Goal: Task Accomplishment & Management: Use online tool/utility

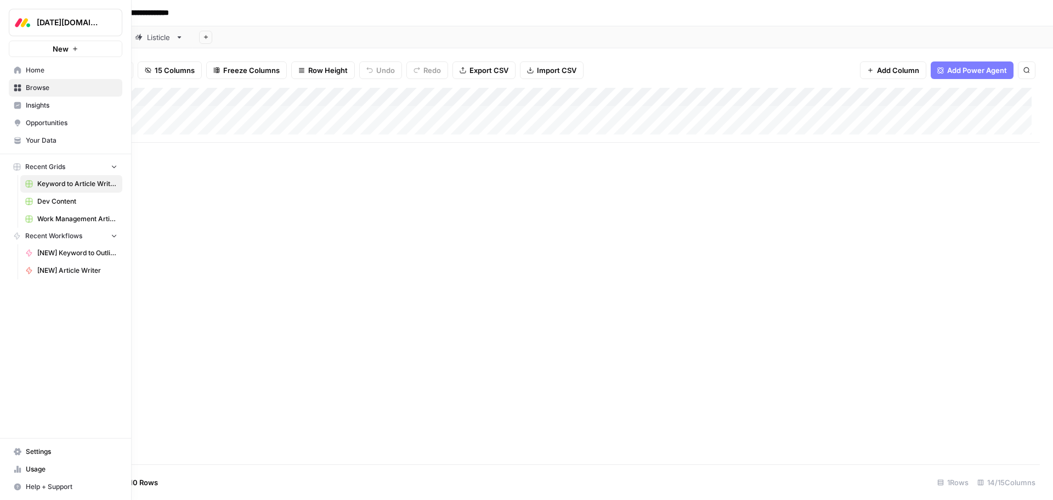
click at [44, 203] on span "Dev Content" at bounding box center [77, 201] width 80 height 10
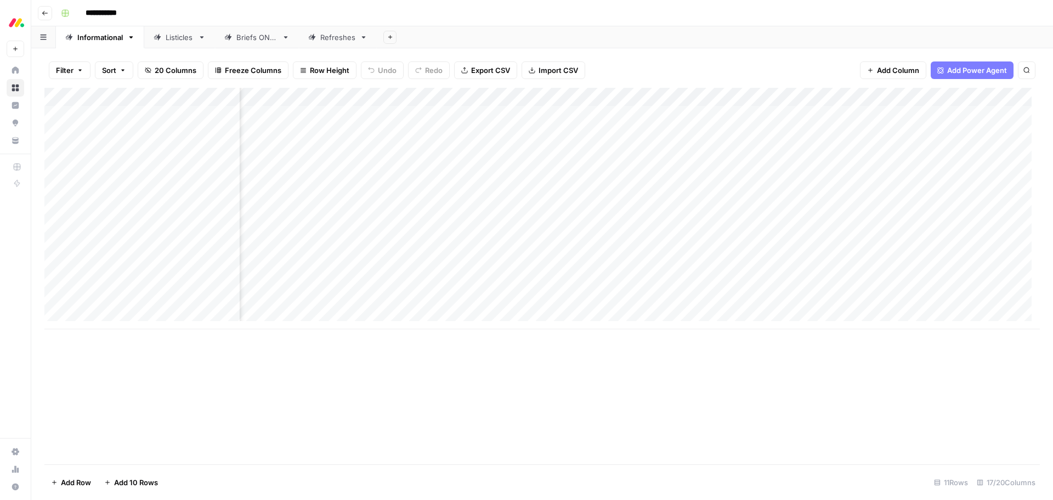
scroll to position [0, 170]
click at [759, 204] on div "Add Column" at bounding box center [541, 208] width 995 height 241
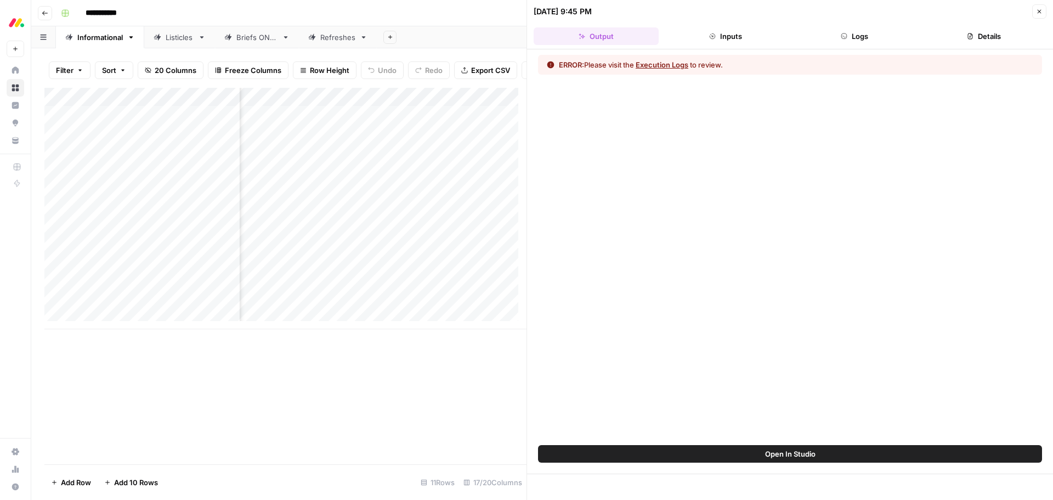
click at [669, 64] on button "Execution Logs" at bounding box center [662, 64] width 53 height 11
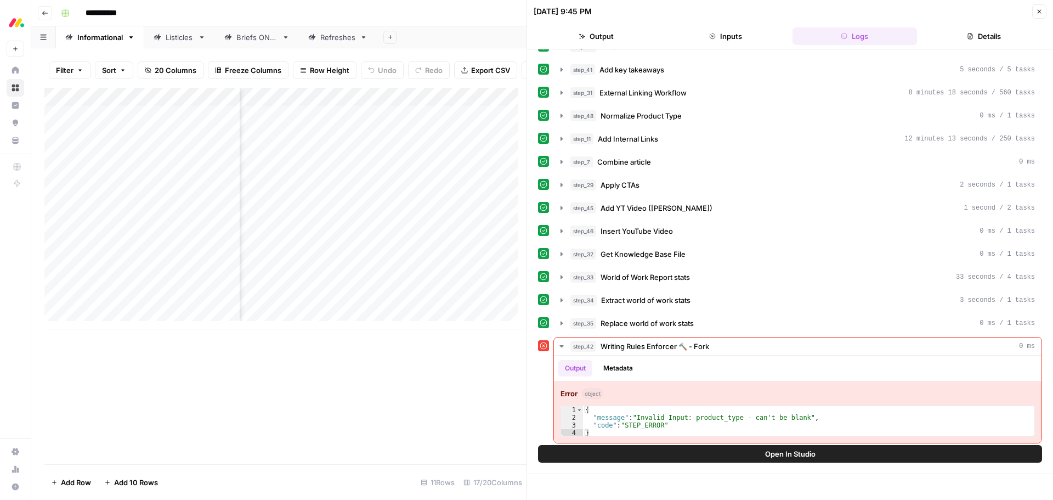
scroll to position [183, 0]
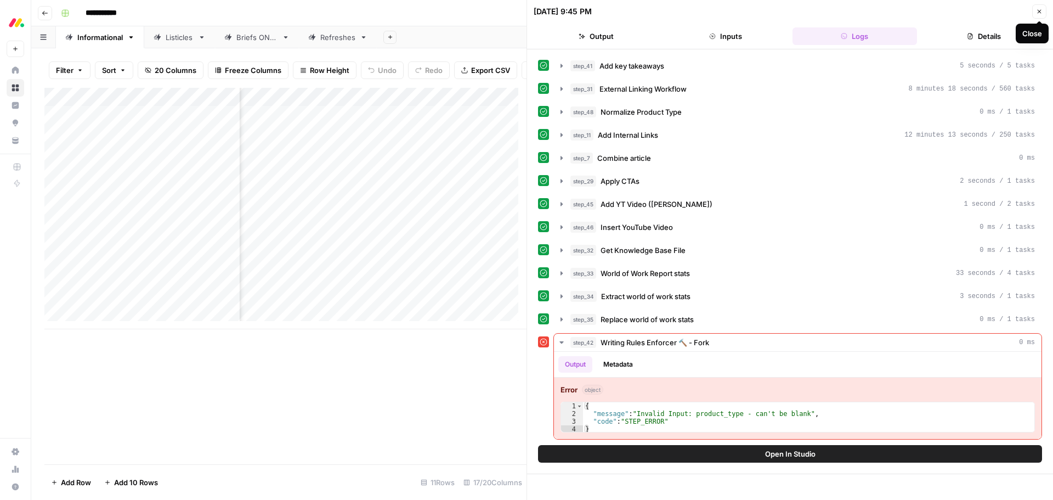
click at [1045, 13] on button "Close" at bounding box center [1039, 11] width 14 height 14
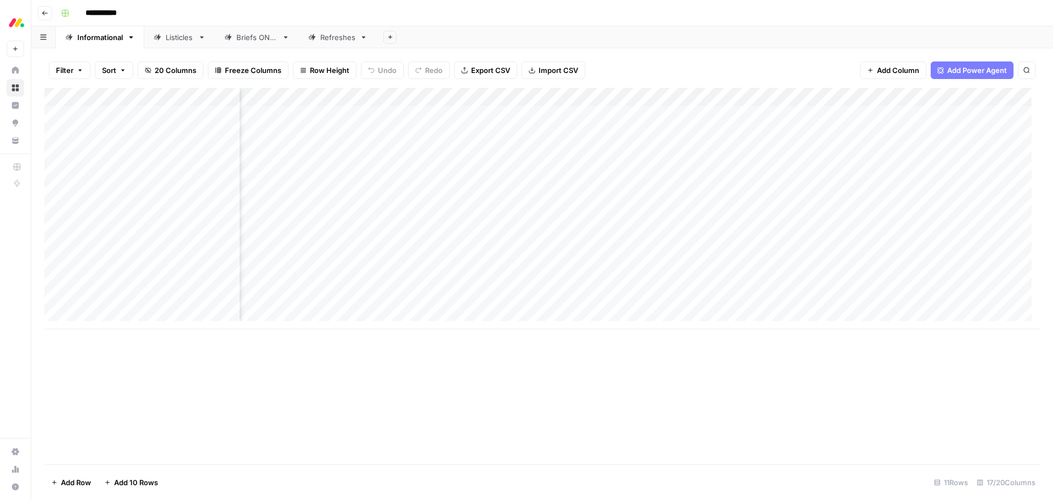
click at [780, 97] on div "Add Column" at bounding box center [541, 208] width 995 height 241
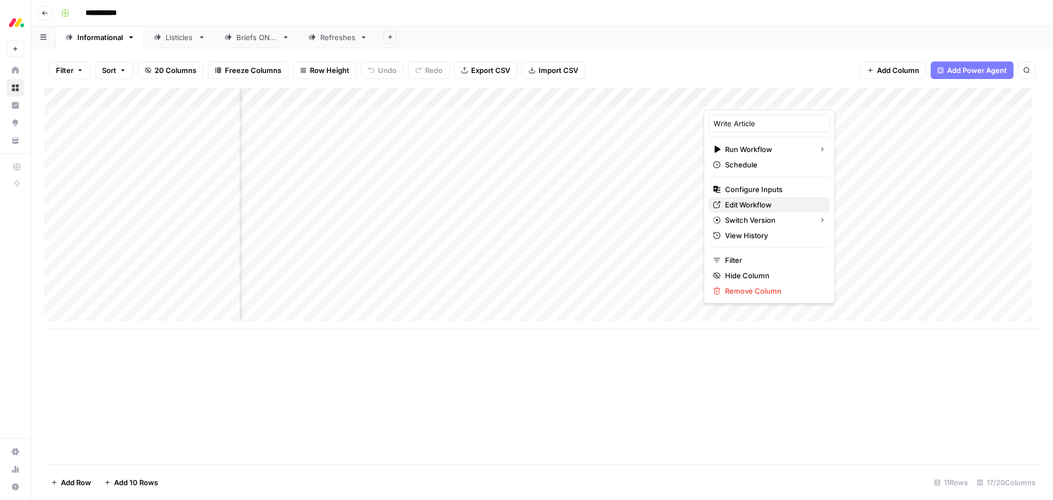
click at [751, 206] on span "Edit Workflow" at bounding box center [773, 204] width 96 height 11
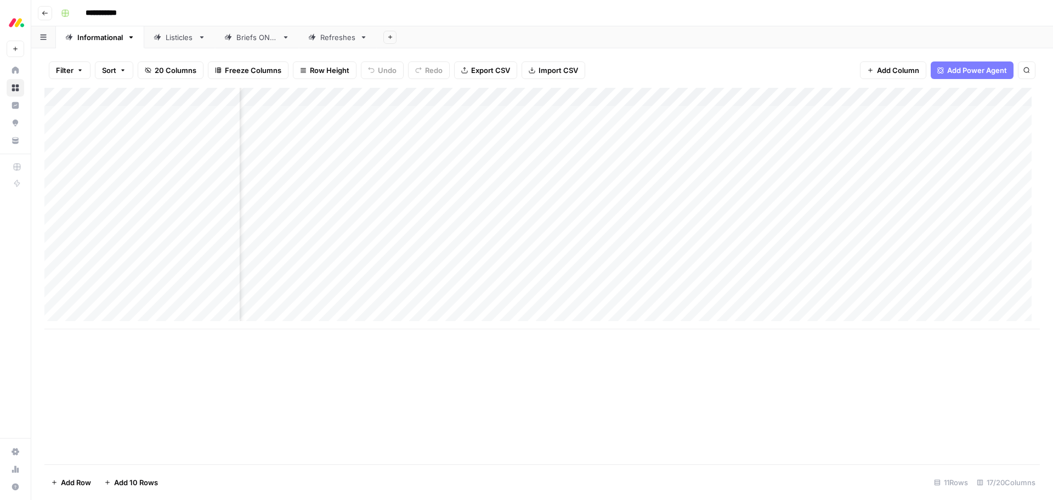
click at [780, 97] on div "Add Column" at bounding box center [541, 208] width 995 height 241
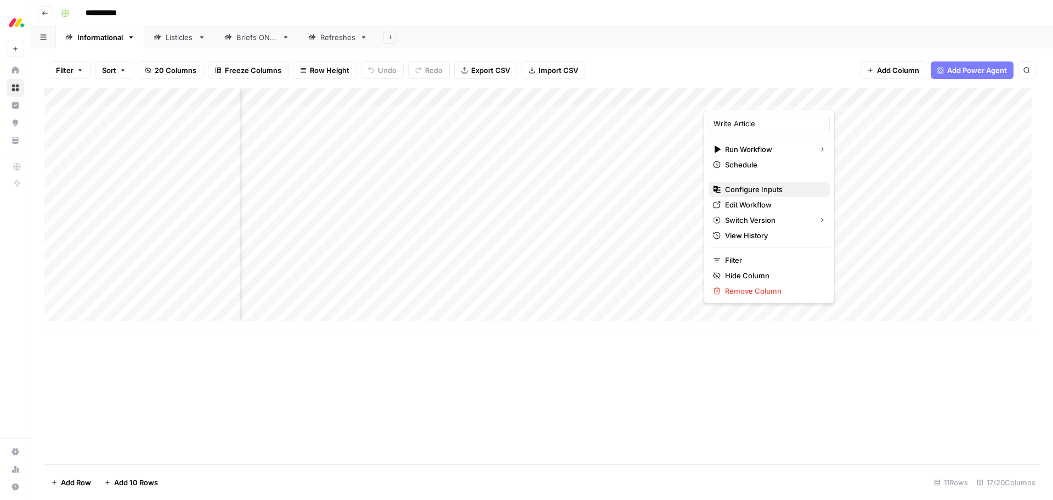
click at [755, 192] on span "Configure Inputs" at bounding box center [773, 189] width 96 height 11
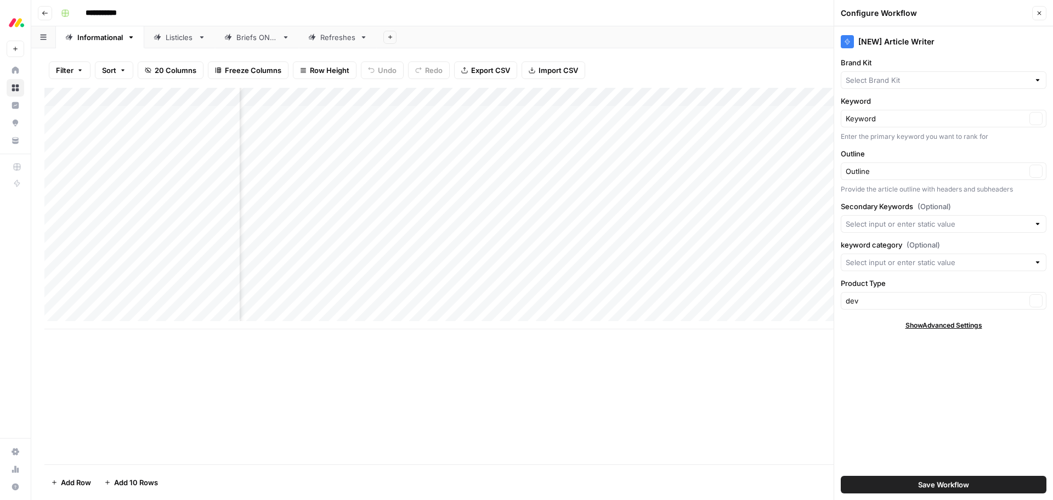
type input "monday Dev"
click at [1035, 15] on button "Close" at bounding box center [1039, 13] width 14 height 14
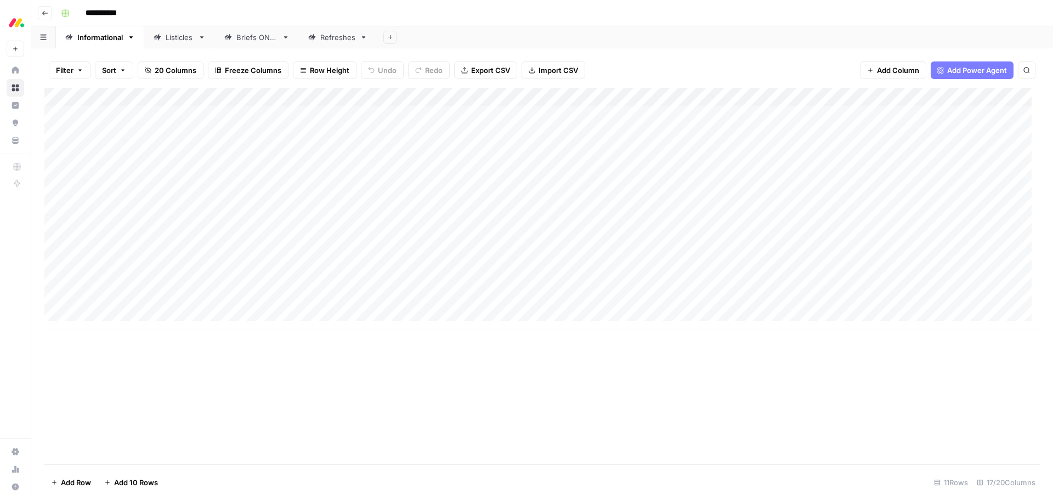
click at [934, 210] on div "Add Column" at bounding box center [541, 208] width 995 height 241
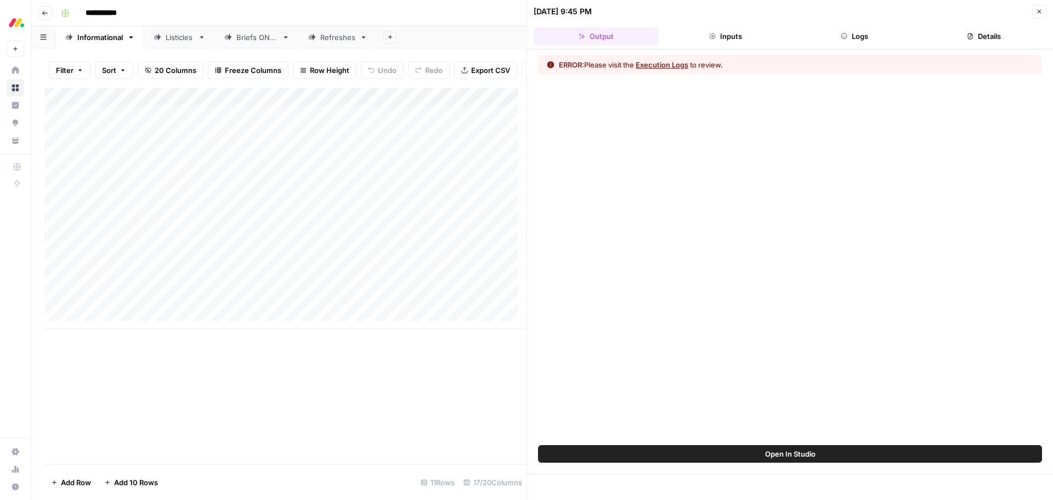
click at [664, 64] on button "Execution Logs" at bounding box center [662, 64] width 53 height 11
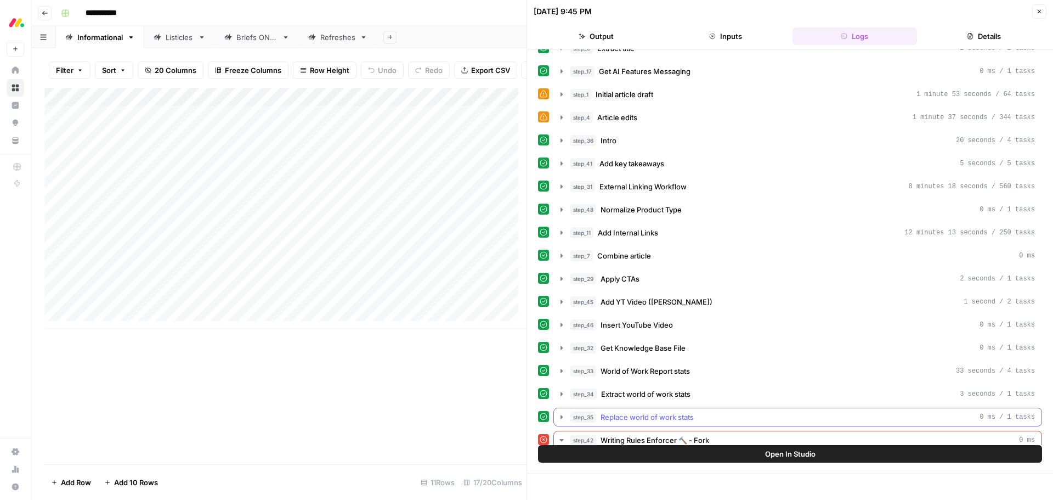
scroll to position [183, 0]
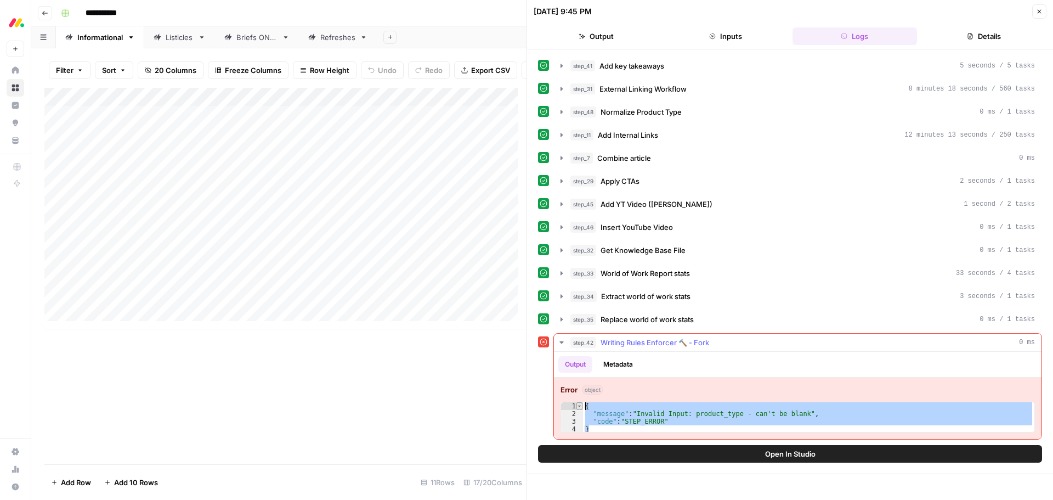
drag, startPoint x: 678, startPoint y: 429, endPoint x: 579, endPoint y: 408, distance: 101.0
click at [579, 408] on div "* 1 2 3 4 { "message" : "Invalid Input: product_type - can't be blank" , "code"…" at bounding box center [798, 416] width 474 height 31
type textarea "**********"
click at [1034, 16] on button "Close" at bounding box center [1039, 11] width 14 height 14
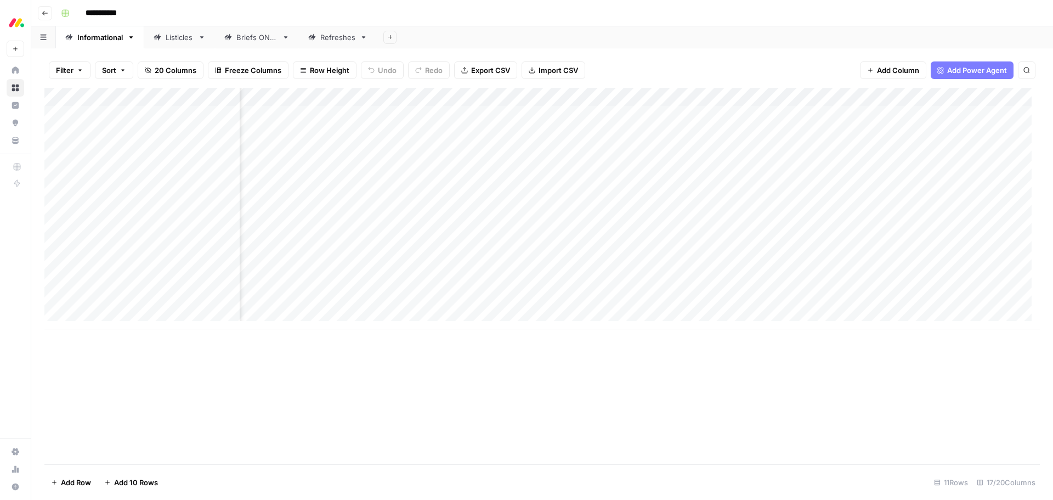
scroll to position [0, 199]
click at [763, 210] on div "Add Column" at bounding box center [541, 208] width 995 height 241
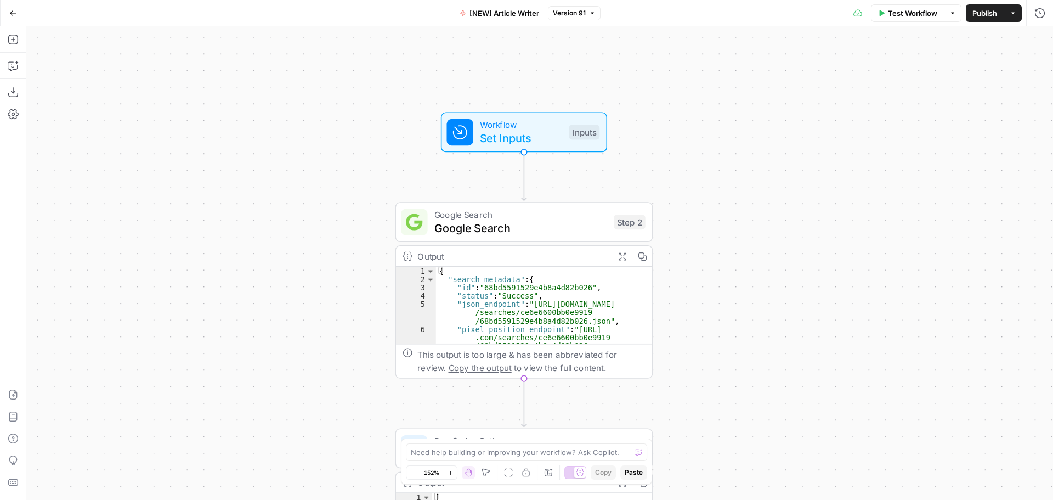
drag, startPoint x: 449, startPoint y: 151, endPoint x: 405, endPoint y: 162, distance: 45.6
click at [372, 184] on div "Workflow Set Inputs Inputs Google Search Google Search Step 2 Output Expand Out…" at bounding box center [539, 262] width 1027 height 473
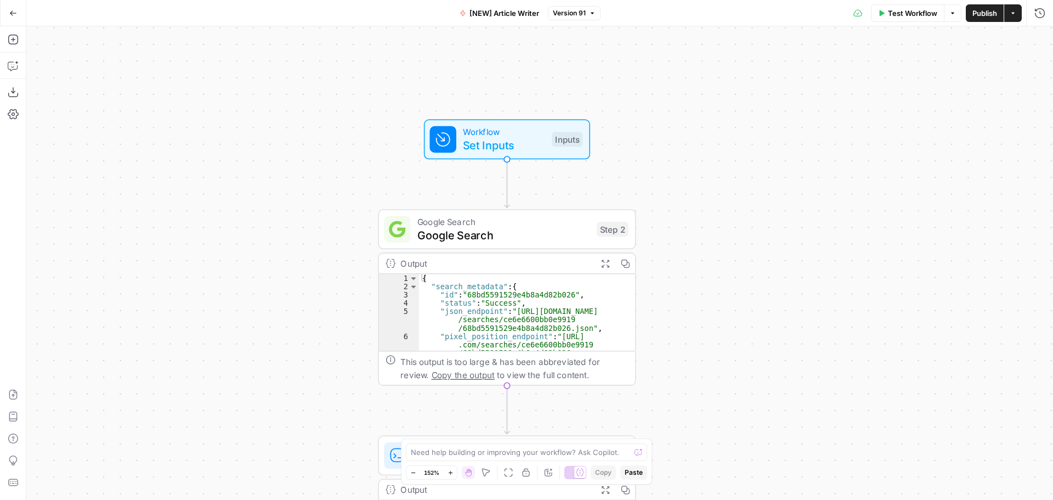
click at [469, 139] on span "Set Inputs" at bounding box center [504, 145] width 82 height 16
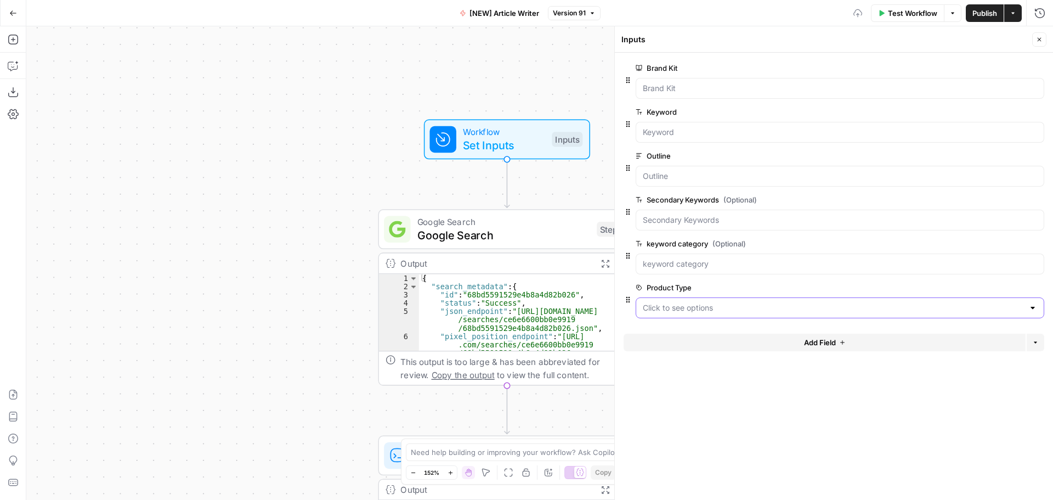
click at [721, 309] on Type "Product Type" at bounding box center [833, 307] width 381 height 11
click at [732, 421] on form "Brand Kit edit field Delete group Keyword edit field Delete group Outline edit …" at bounding box center [834, 276] width 438 height 447
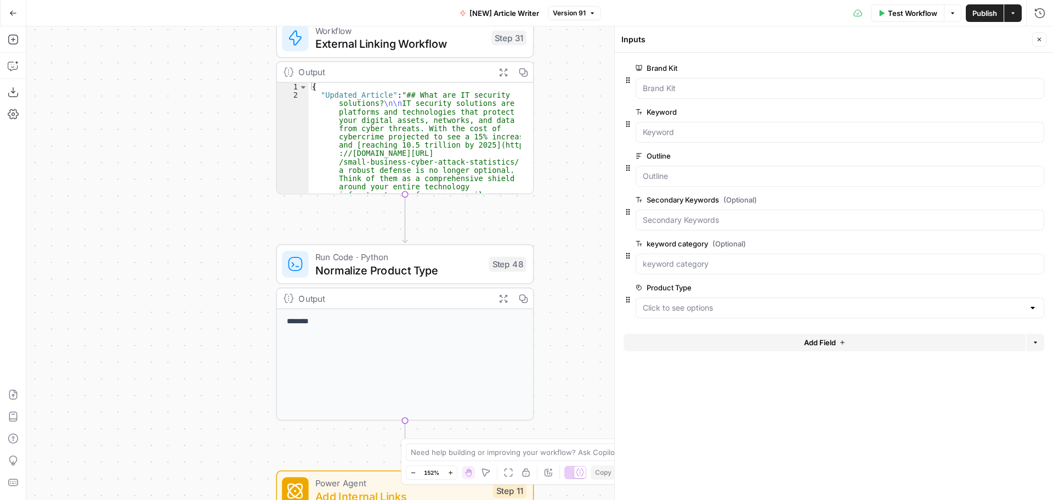
drag, startPoint x: 342, startPoint y: 378, endPoint x: 224, endPoint y: 359, distance: 120.0
click at [224, 359] on div "Workflow Set Inputs Inputs Google Search Google Search Step 2 Output Expand Out…" at bounding box center [539, 262] width 1027 height 473
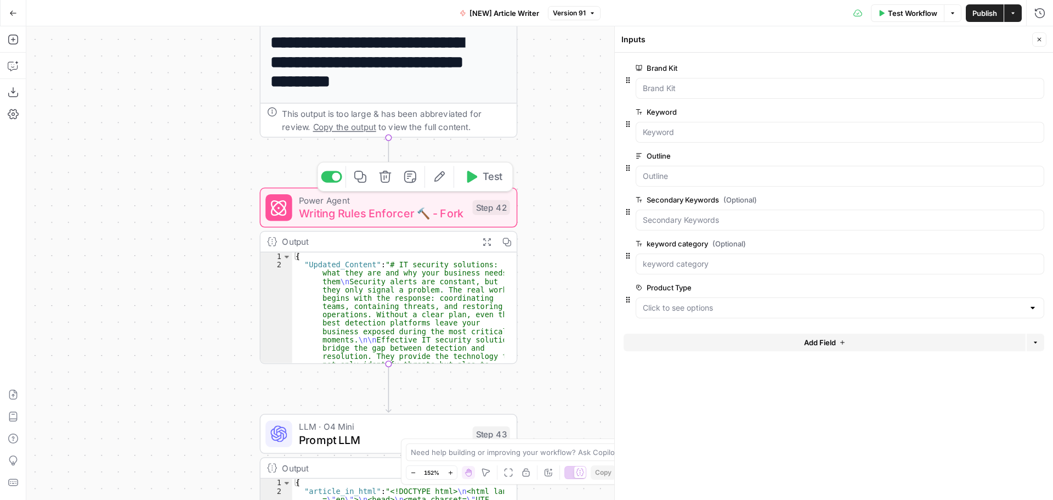
click at [426, 210] on span "Writing Rules Enforcer 🔨 - Fork" at bounding box center [382, 213] width 167 height 16
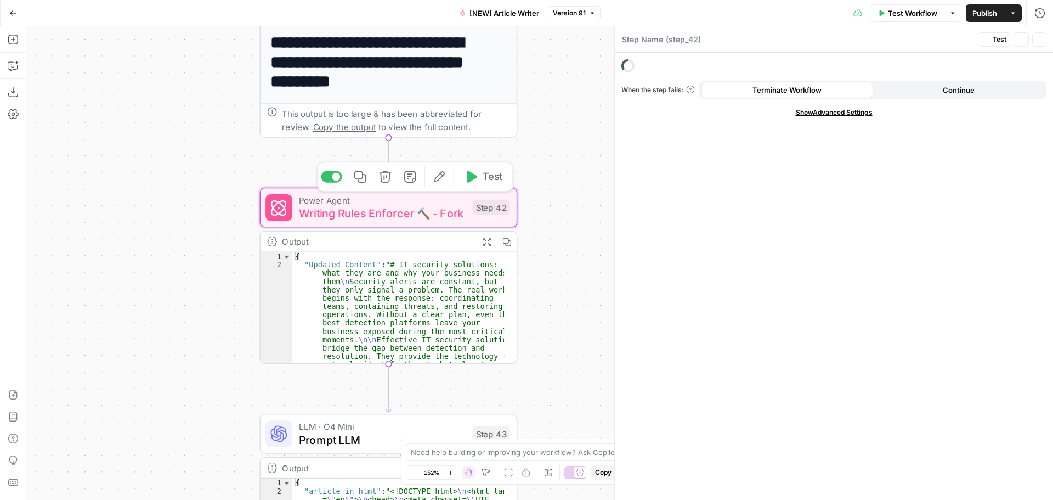
type textarea "Writing Rules Enforcer 🔨 - Fork"
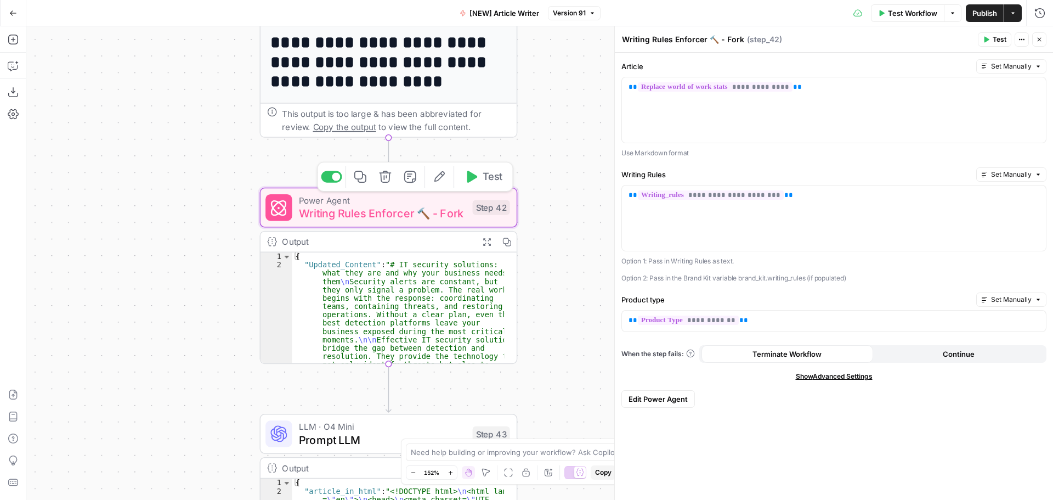
click at [443, 182] on icon "button" at bounding box center [439, 176] width 13 height 13
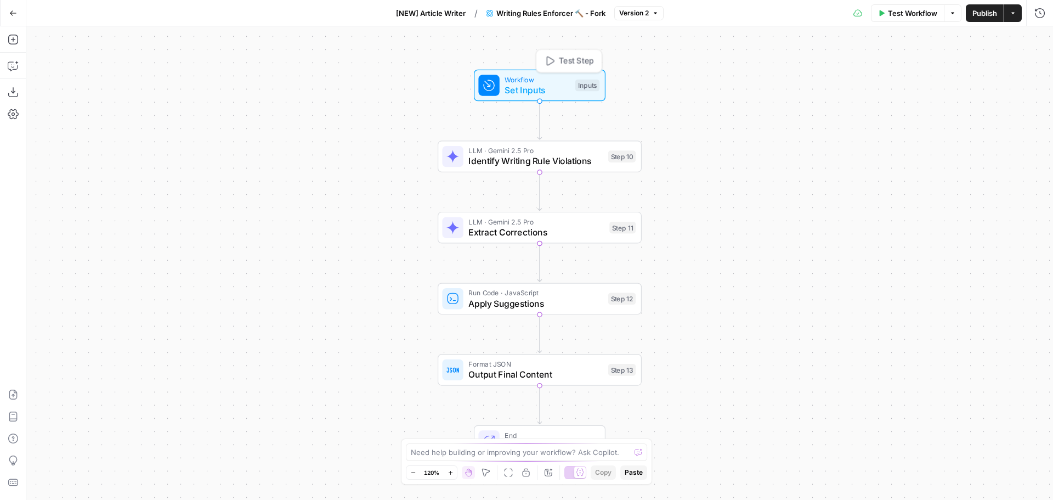
click at [540, 82] on span "Workflow" at bounding box center [537, 79] width 65 height 10
click at [1043, 41] on button "Close" at bounding box center [1039, 39] width 14 height 14
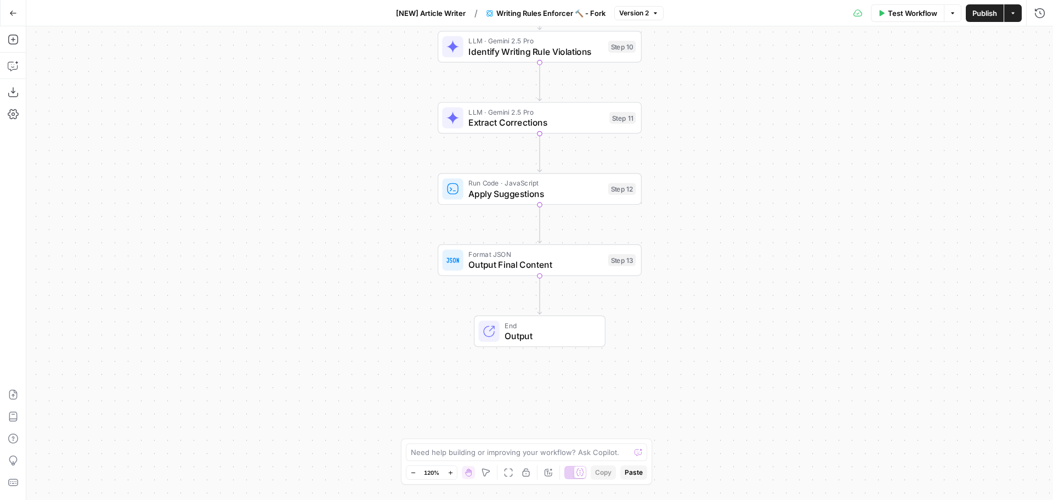
click at [16, 15] on icon "button" at bounding box center [13, 13] width 8 height 8
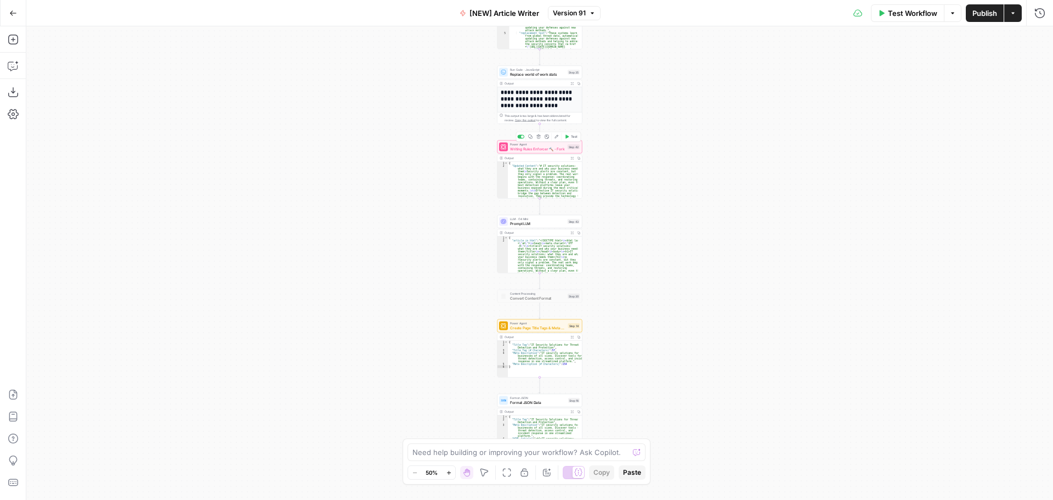
click at [573, 135] on span "Test" at bounding box center [574, 136] width 7 height 5
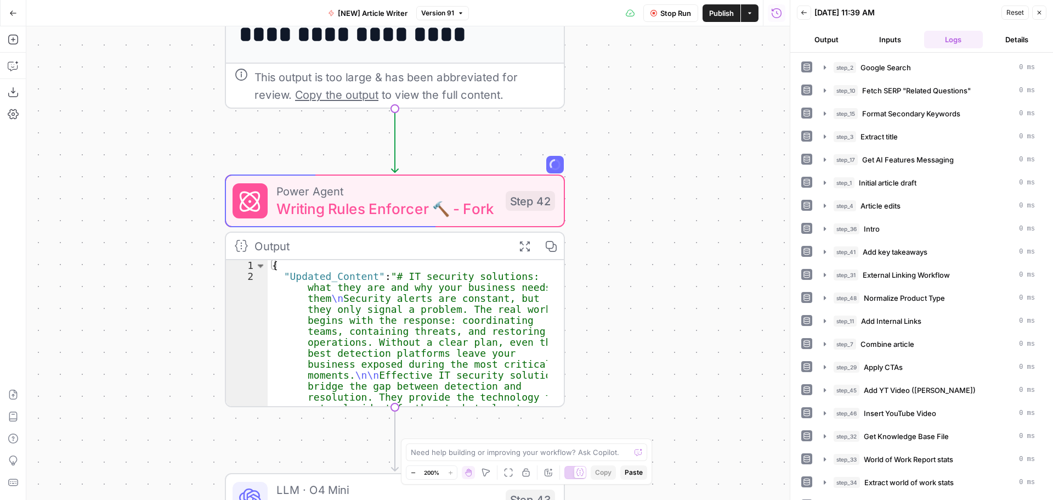
drag, startPoint x: 615, startPoint y: 231, endPoint x: 646, endPoint y: 261, distance: 43.1
click at [646, 261] on div "Workflow Set Inputs Inputs Google Search Google Search Step 2 Output Expand Out…" at bounding box center [407, 262] width 763 height 473
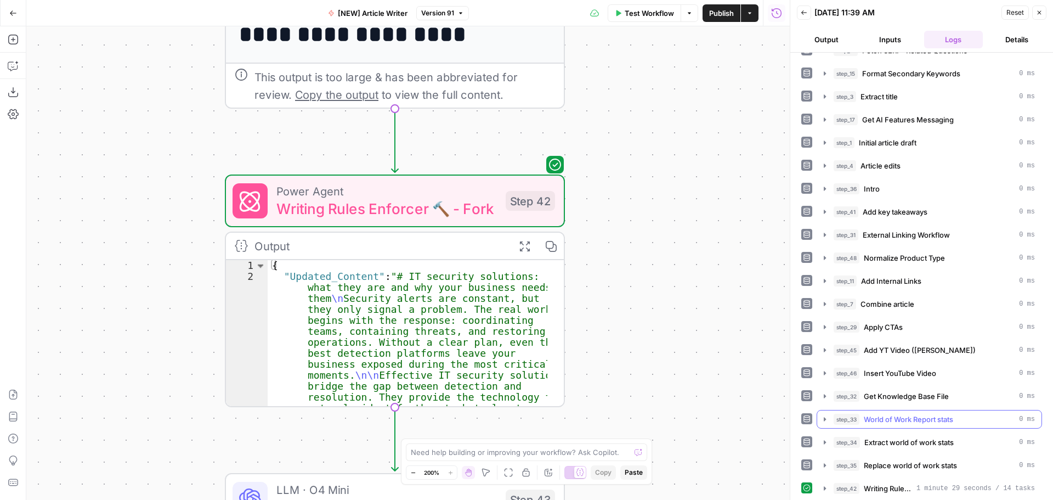
scroll to position [43, 0]
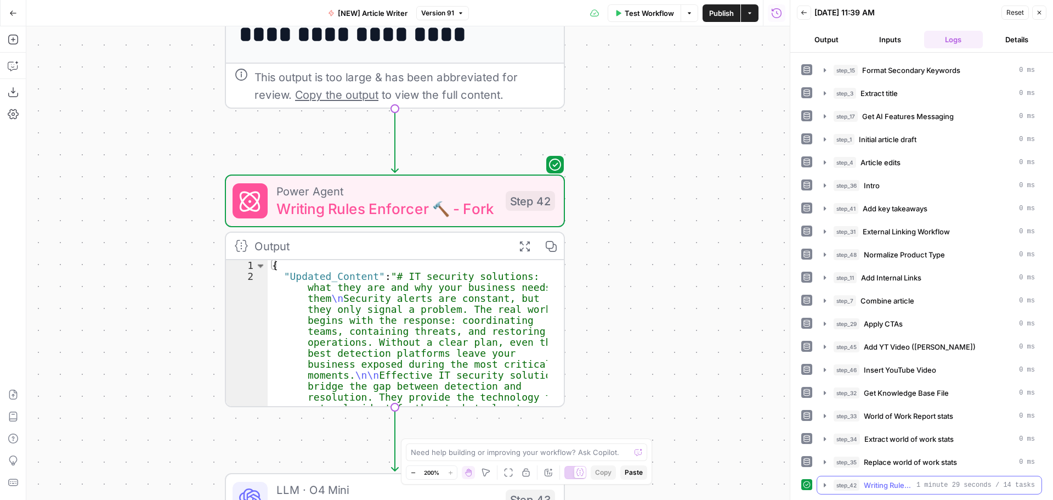
drag, startPoint x: 952, startPoint y: 484, endPoint x: 938, endPoint y: 481, distance: 14.0
click at [952, 484] on span "1 minute 29 seconds / 14 tasks" at bounding box center [975, 485] width 118 height 10
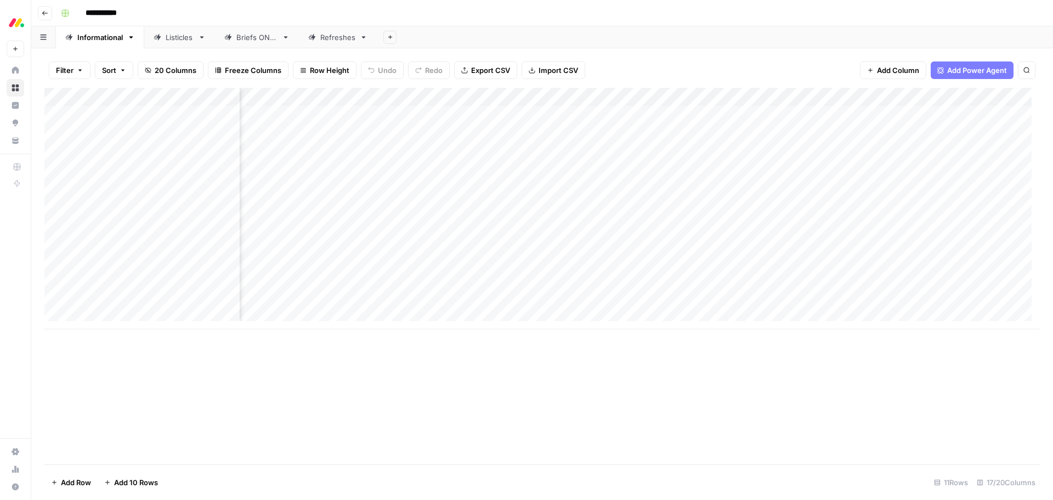
scroll to position [0, 624]
